Goal: Complete application form

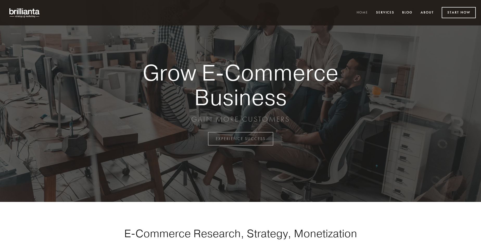
scroll to position [1363, 0]
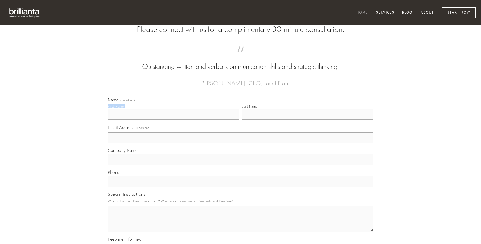
type input "[PERSON_NAME]"
click at [307, 120] on input "Last Name" at bounding box center [307, 114] width 131 height 11
type input "[PERSON_NAME]"
click at [240, 143] on input "Email Address (required)" at bounding box center [240, 137] width 265 height 11
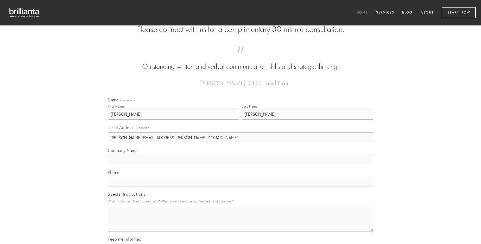
type input "[PERSON_NAME][EMAIL_ADDRESS][PERSON_NAME][DOMAIN_NAME]"
click at [240, 165] on input "Company Name" at bounding box center [240, 159] width 265 height 11
type input "urbanus"
click at [240, 187] on input "text" at bounding box center [240, 181] width 265 height 11
click at [240, 224] on textarea "Special Instructions" at bounding box center [240, 219] width 265 height 26
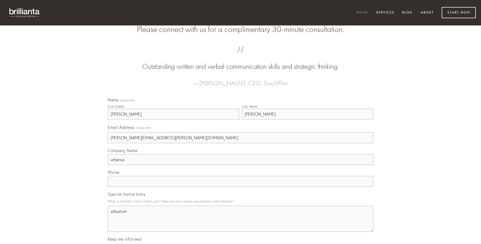
type textarea "arbustum"
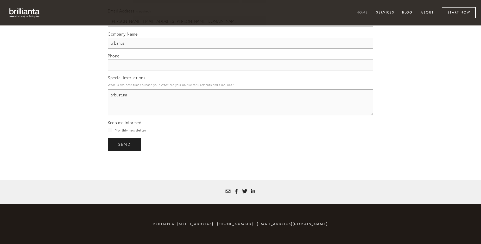
click at [125, 144] on span "send" at bounding box center [124, 144] width 13 height 5
